Goal: Information Seeking & Learning: Learn about a topic

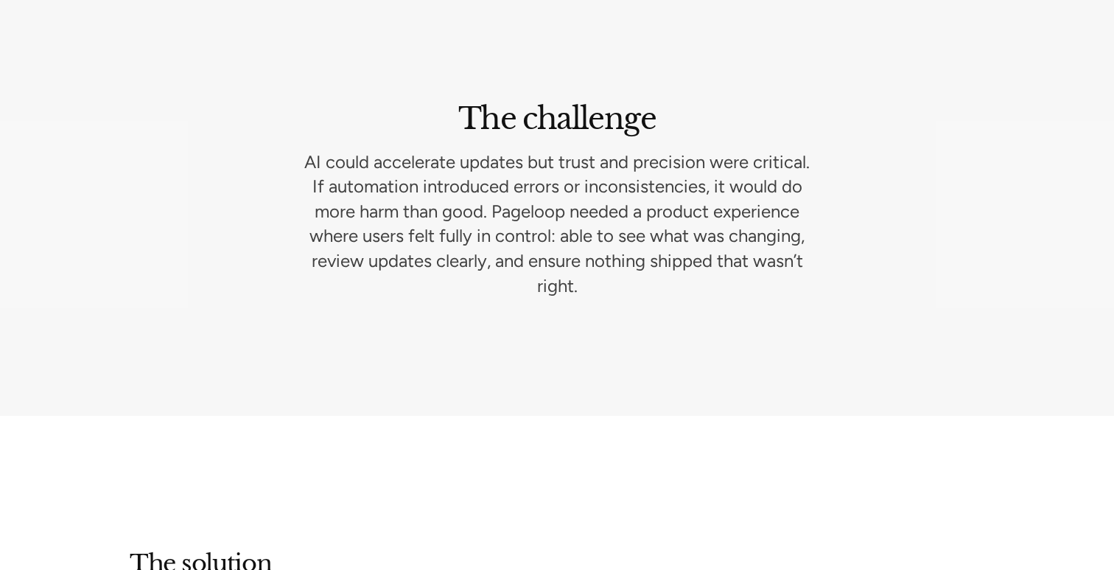
scroll to position [2127, 0]
click at [553, 220] on p "AI could accelerate updates but trust and precision were critical. If automatio…" at bounding box center [557, 222] width 507 height 149
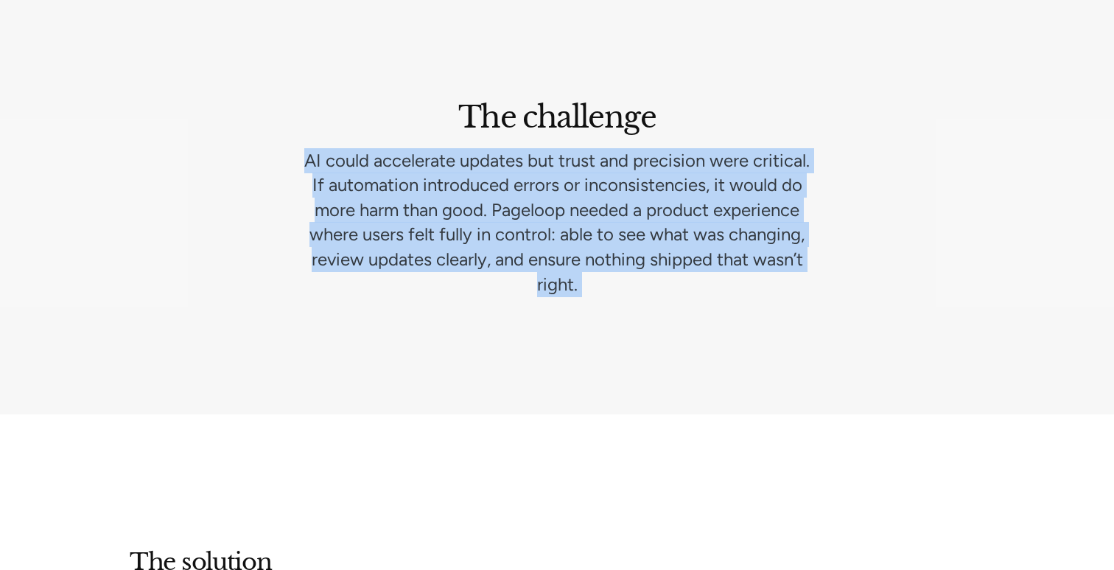
click at [553, 220] on p "AI could accelerate updates but trust and precision were critical. If automatio…" at bounding box center [557, 222] width 507 height 149
click at [533, 220] on p "AI could accelerate updates but trust and precision were critical. If automatio…" at bounding box center [557, 222] width 507 height 149
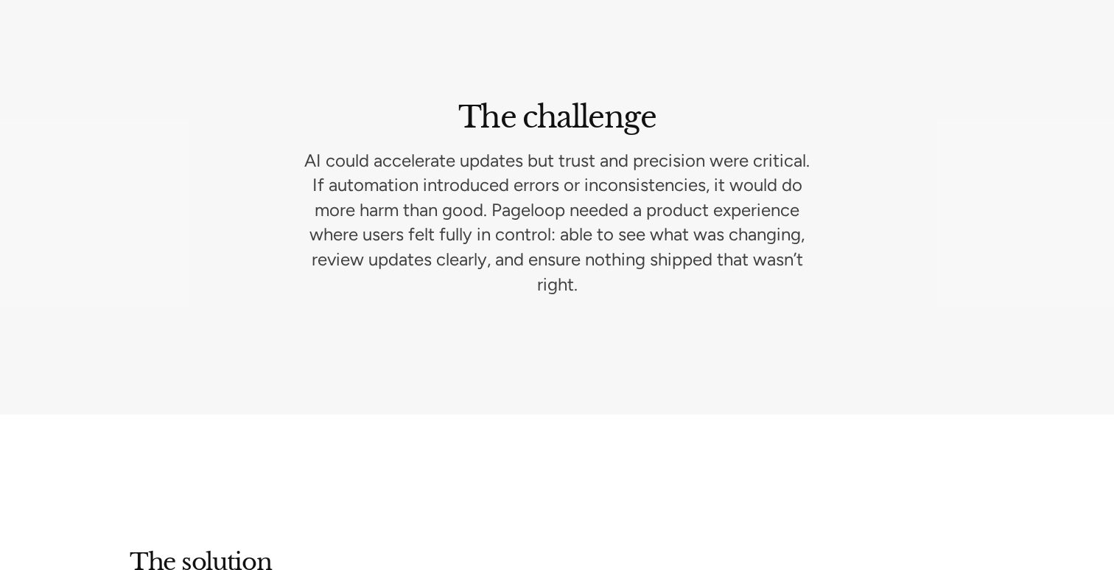
click at [514, 119] on h2 "The challenge" at bounding box center [556, 117] width 197 height 38
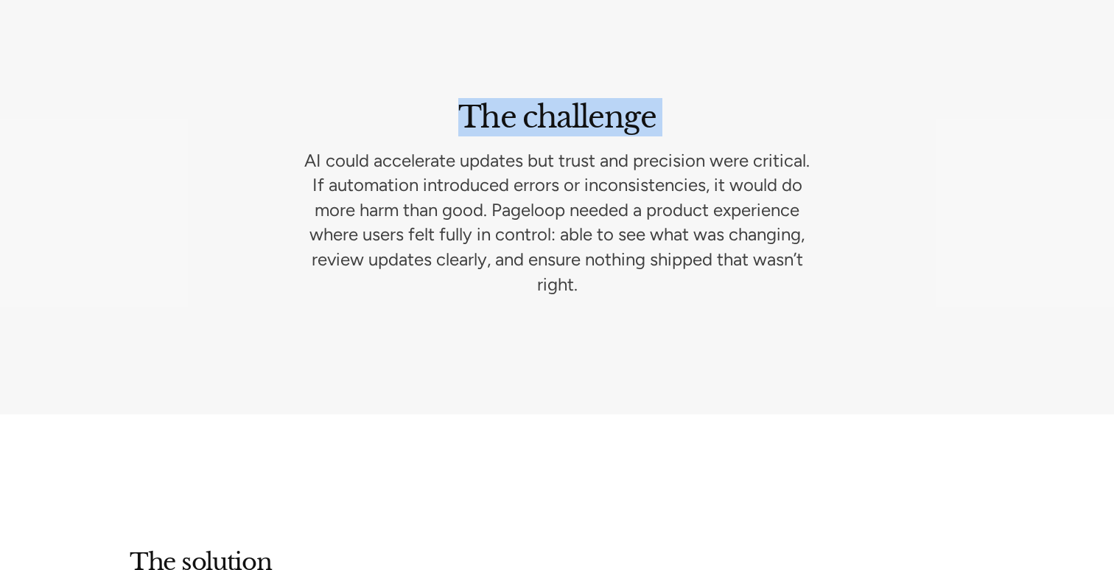
click at [514, 119] on h2 "The challenge" at bounding box center [556, 117] width 197 height 38
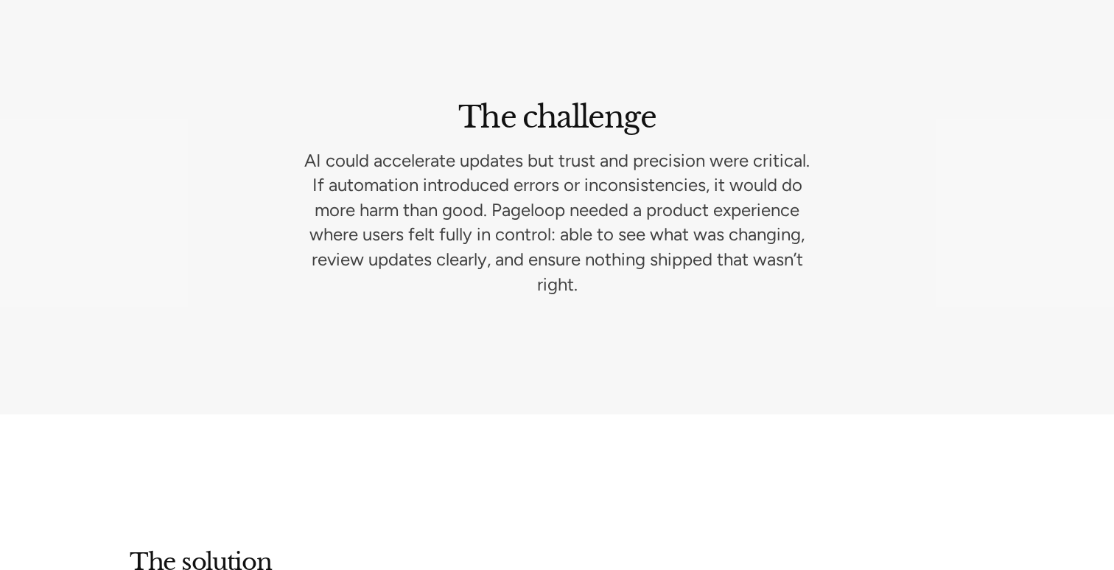
click at [533, 180] on p "AI could accelerate updates but trust and precision were critical. If automatio…" at bounding box center [557, 222] width 507 height 149
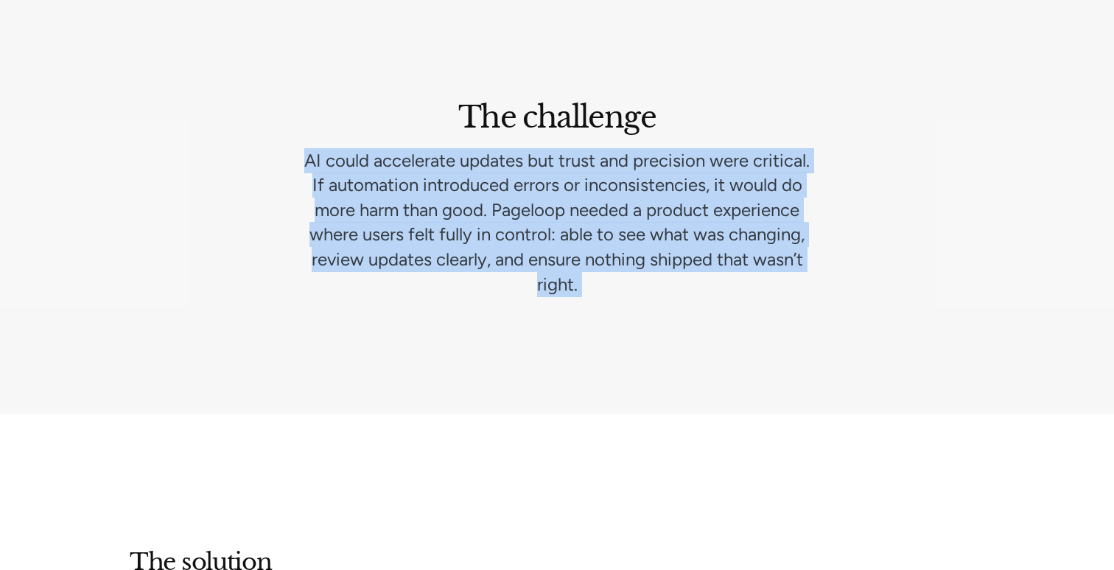
click at [533, 180] on p "AI could accelerate updates but trust and precision were critical. If automatio…" at bounding box center [557, 222] width 507 height 149
click at [491, 180] on p "AI could accelerate updates but trust and precision were critical. If automatio…" at bounding box center [557, 222] width 507 height 149
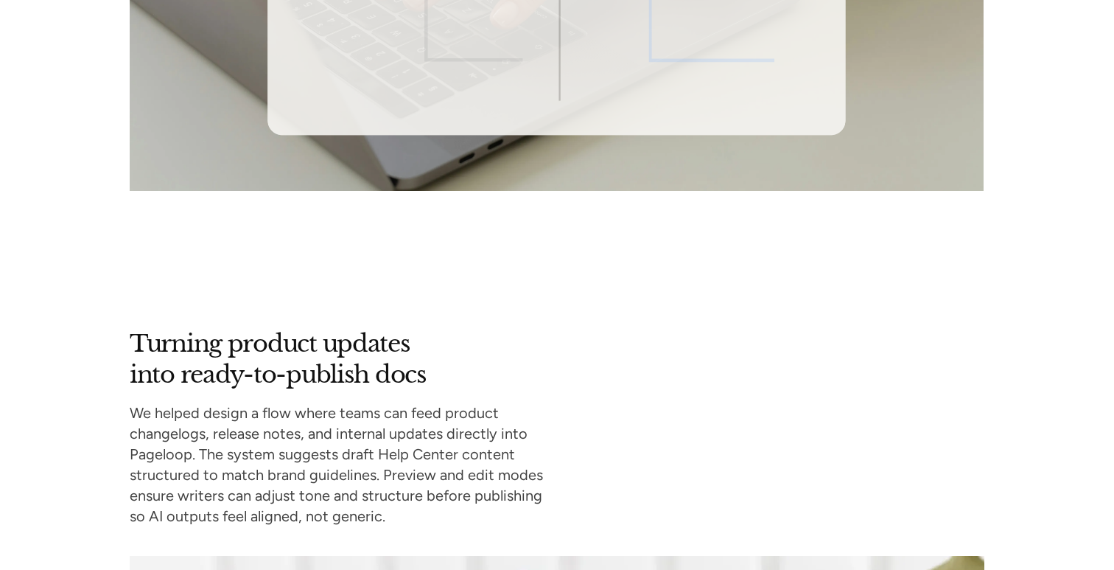
scroll to position [3146, 0]
